Goal: Check status

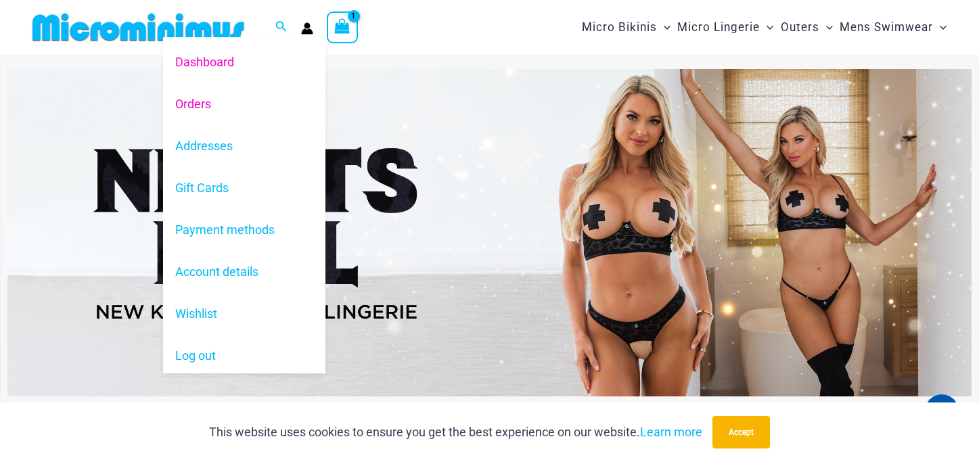
type input "**********"
click at [198, 105] on link "Orders" at bounding box center [244, 104] width 162 height 42
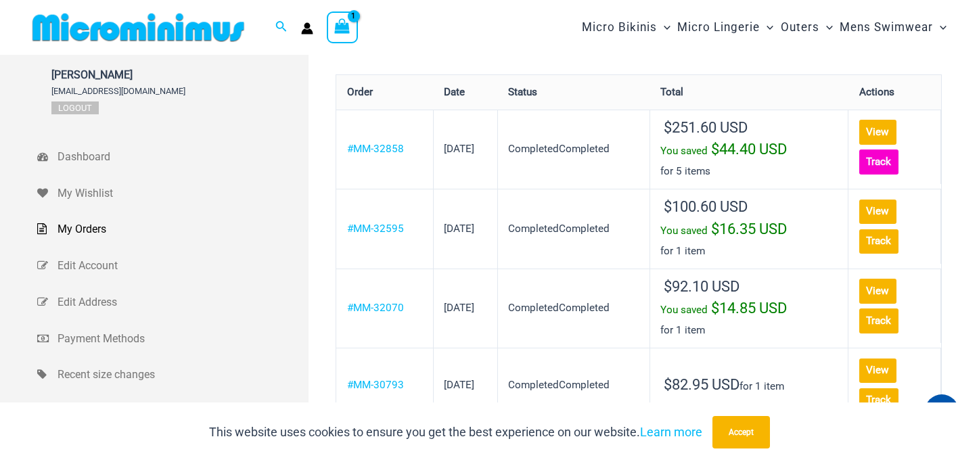
type input "**********"
click at [890, 157] on link "Track" at bounding box center [878, 162] width 39 height 24
